Goal: Task Accomplishment & Management: Manage account settings

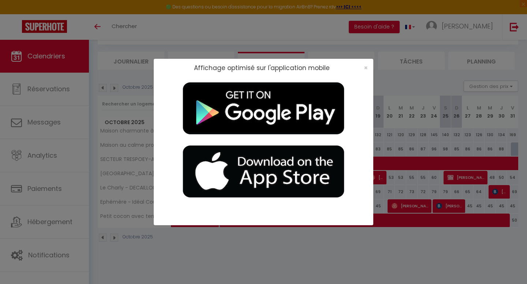
scroll to position [38, 0]
click at [365, 68] on span "×" at bounding box center [365, 67] width 4 height 9
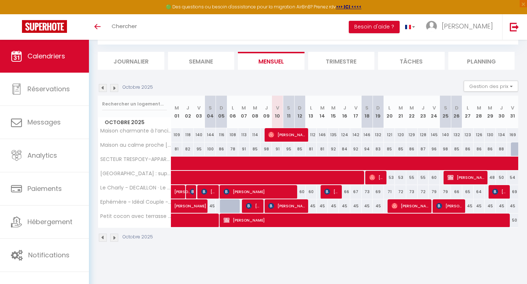
click at [114, 88] on img at bounding box center [114, 88] width 8 height 8
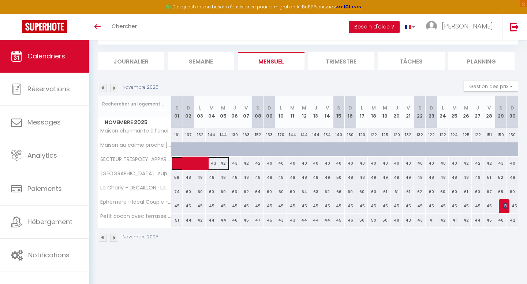
click at [213, 165] on span at bounding box center [204, 164] width 50 height 14
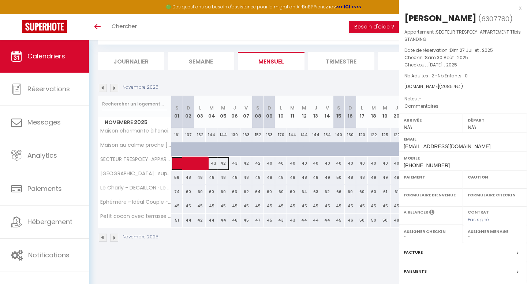
select select "OK"
select select "0"
select select "1"
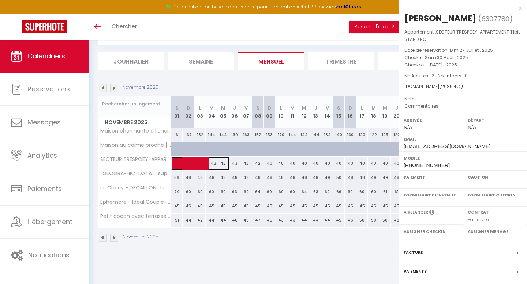
select select
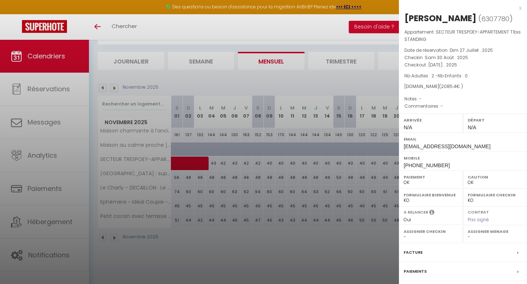
click at [521, 9] on div "x [PERSON_NAME] ( 6307780 ) Appartement : SECTEUR TRESPOEY-APPARTEMENT T1bis ST…" at bounding box center [463, 174] width 128 height 348
click at [521, 10] on div "x [PERSON_NAME] ( 6307780 ) Appartement : SECTEUR TRESPOEY-APPARTEMENT T1bis ST…" at bounding box center [463, 174] width 128 height 348
click at [520, 8] on div "x" at bounding box center [460, 8] width 122 height 9
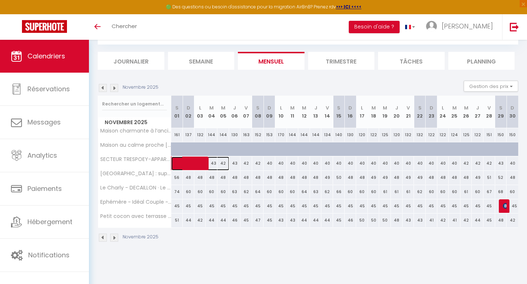
click at [223, 163] on span at bounding box center [204, 164] width 50 height 14
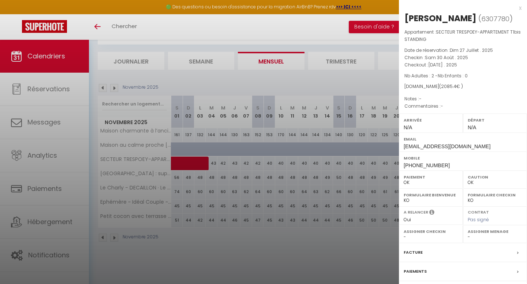
click at [520, 10] on div "x" at bounding box center [460, 8] width 122 height 9
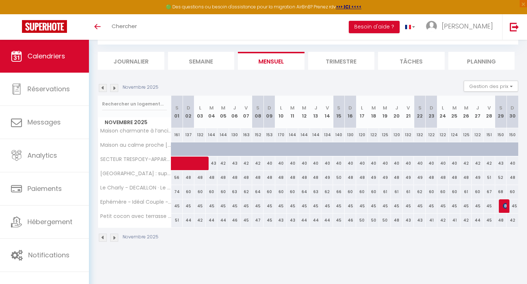
click at [246, 161] on div "42" at bounding box center [246, 164] width 12 height 14
type input "42"
type input "Ven 07 Novembre 2025"
type input "Sam 08 Novembre 2025"
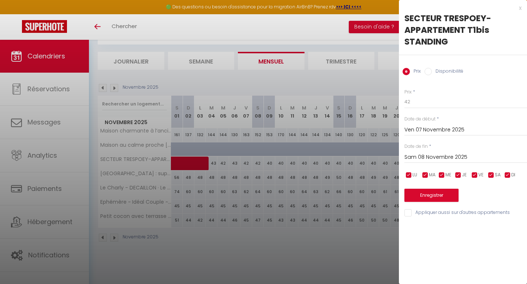
click at [416, 129] on input "Ven 07 Novembre 2025" at bounding box center [465, 130] width 122 height 10
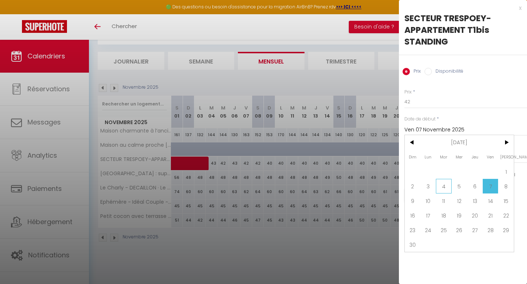
click at [443, 186] on span "4" at bounding box center [443, 186] width 16 height 15
type input "[DATE]"
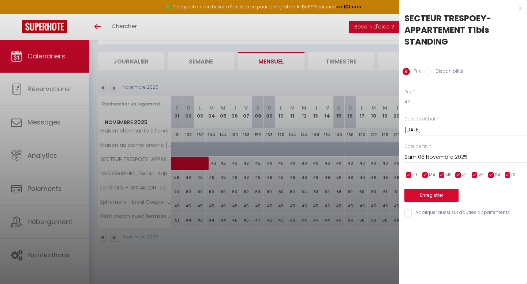
click at [435, 72] on label "Disponibilité" at bounding box center [446, 72] width 31 height 8
click at [431, 72] on input "Disponibilité" at bounding box center [427, 71] width 7 height 7
radio input "true"
radio input "false"
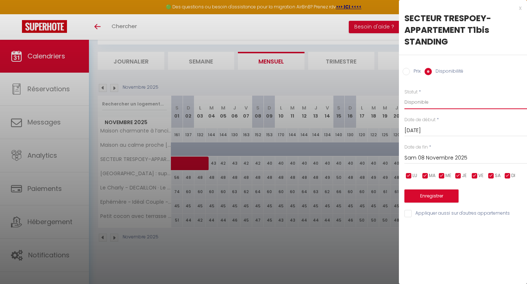
click at [426, 104] on select "Disponible Indisponible" at bounding box center [465, 102] width 122 height 14
select select "0"
click at [425, 157] on input "Sam 08 Novembre 2025" at bounding box center [465, 159] width 122 height 10
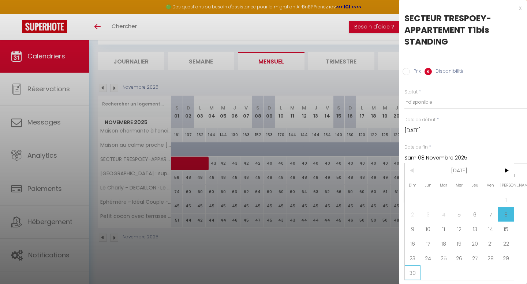
click at [414, 272] on span "30" at bounding box center [412, 273] width 16 height 15
type input "Dim 30 Novembre 2025"
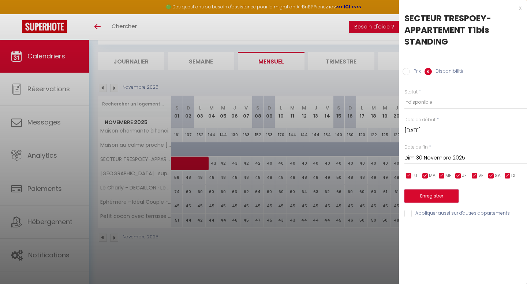
click at [426, 197] on button "Enregistrer" at bounding box center [431, 196] width 54 height 13
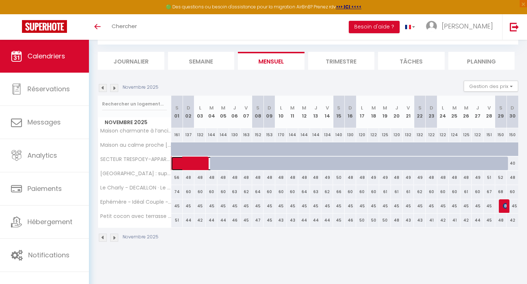
click at [183, 165] on span at bounding box center [204, 164] width 50 height 14
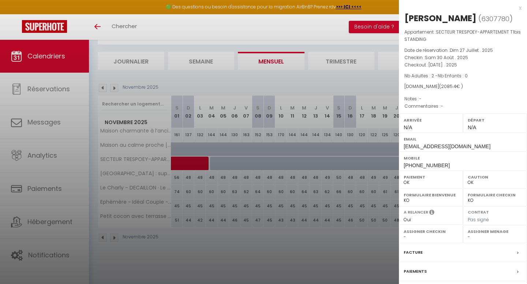
click at [521, 10] on div "x" at bounding box center [460, 8] width 122 height 9
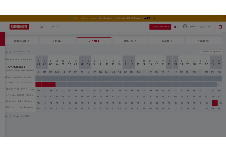
scroll to position [37, 0]
